Goal: Task Accomplishment & Management: Manage account settings

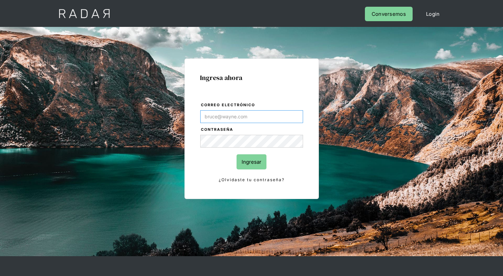
type input "[EMAIL_ADDRESS][PERSON_NAME][DOMAIN_NAME]"
click at [251, 162] on input "Ingresar" at bounding box center [251, 161] width 30 height 15
type input "[EMAIL_ADDRESS][PERSON_NAME][DOMAIN_NAME]"
click at [251, 162] on input "Ingresar" at bounding box center [251, 161] width 30 height 15
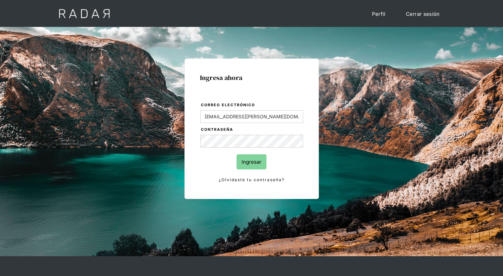
click at [251, 162] on input "Ingresar" at bounding box center [251, 161] width 30 height 15
